Goal: Find specific page/section

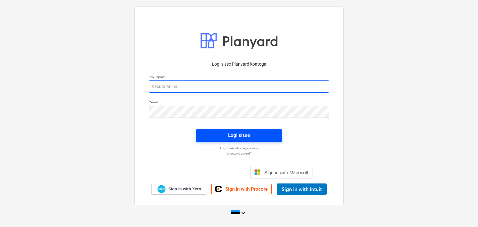
type input "[PERSON_NAME][EMAIL_ADDRESS][DOMAIN_NAME]"
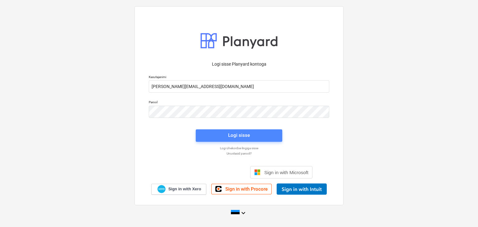
click at [261, 134] on span "Logi sisse" at bounding box center [239, 135] width 72 height 8
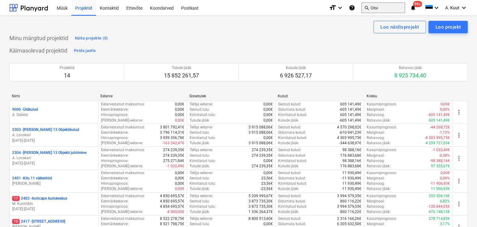
click at [379, 8] on button "search Otsi" at bounding box center [383, 7] width 44 height 11
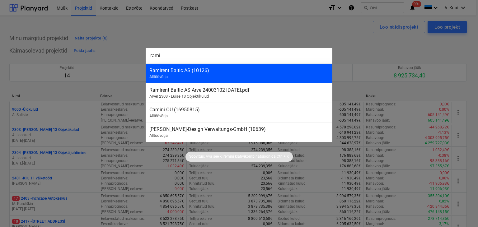
type input "rami"
click at [174, 73] on div "Ramirent Baltic AS (10126)" at bounding box center [239, 71] width 179 height 6
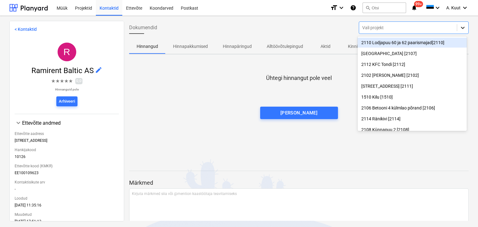
click at [460, 29] on icon at bounding box center [463, 28] width 6 height 6
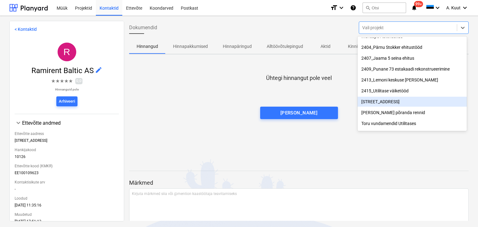
scroll to position [343, 0]
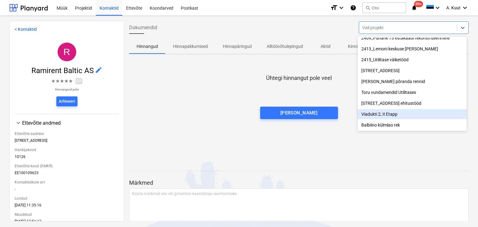
click at [381, 115] on div "Viadukti 2, II Etapp" at bounding box center [412, 114] width 109 height 10
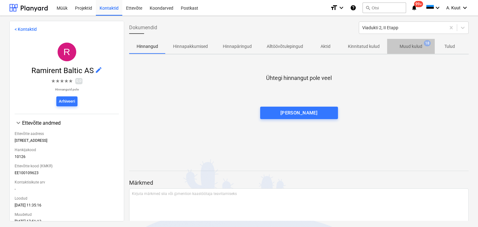
click at [417, 48] on p "Muud kulud" at bounding box center [411, 46] width 23 height 7
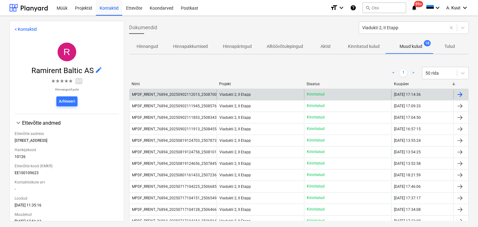
click at [164, 95] on div "MPDF_RRENT_76894_20250902112015_25087009.pdf" at bounding box center [178, 95] width 93 height 4
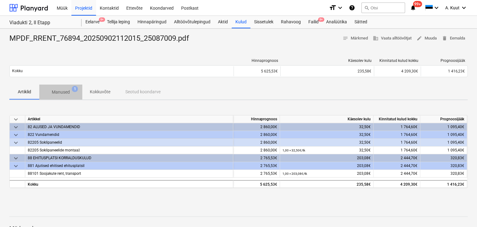
click at [60, 91] on p "Manused" at bounding box center [61, 92] width 18 height 7
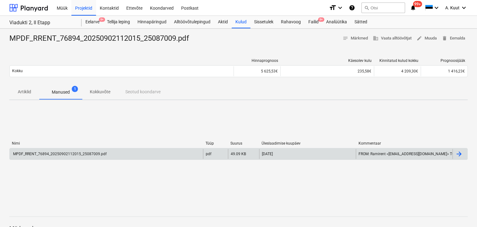
click at [61, 154] on div "MPDF_RRENT_76894_20250902112015_25087009.pdf" at bounding box center [59, 154] width 94 height 4
